Goal: Task Accomplishment & Management: Manage account settings

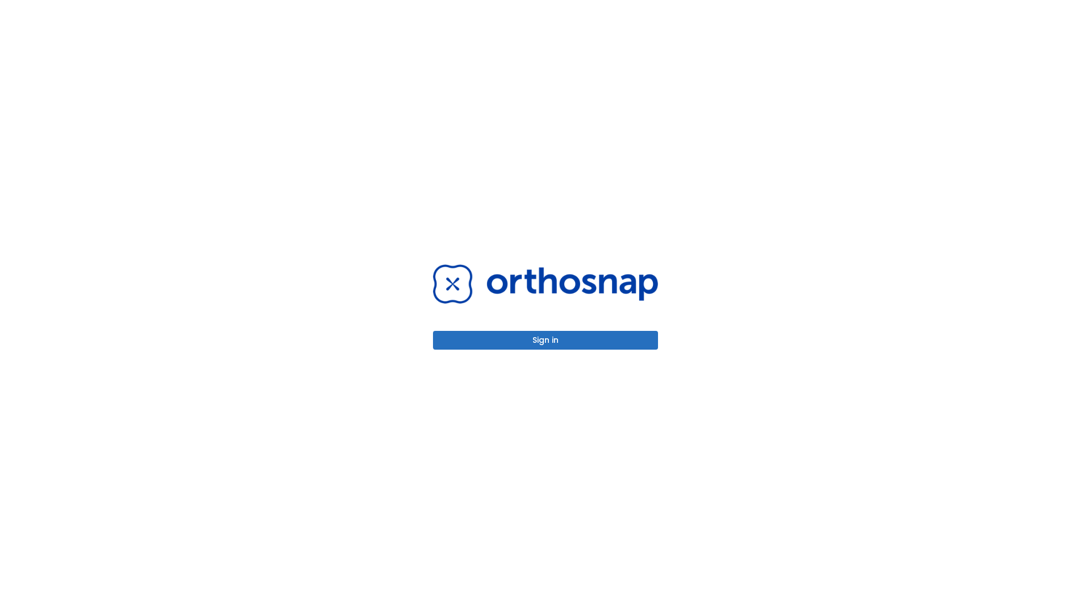
click at [545, 340] on button "Sign in" at bounding box center [545, 340] width 225 height 19
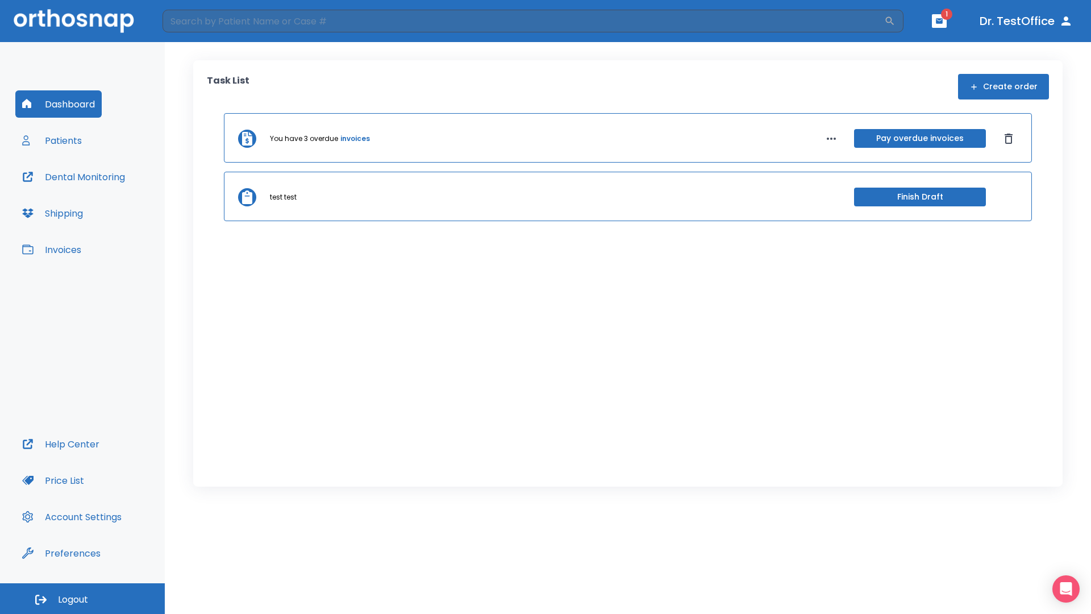
click at [82, 598] on span "Logout" at bounding box center [73, 599] width 30 height 12
